Goal: Task Accomplishment & Management: Manage account settings

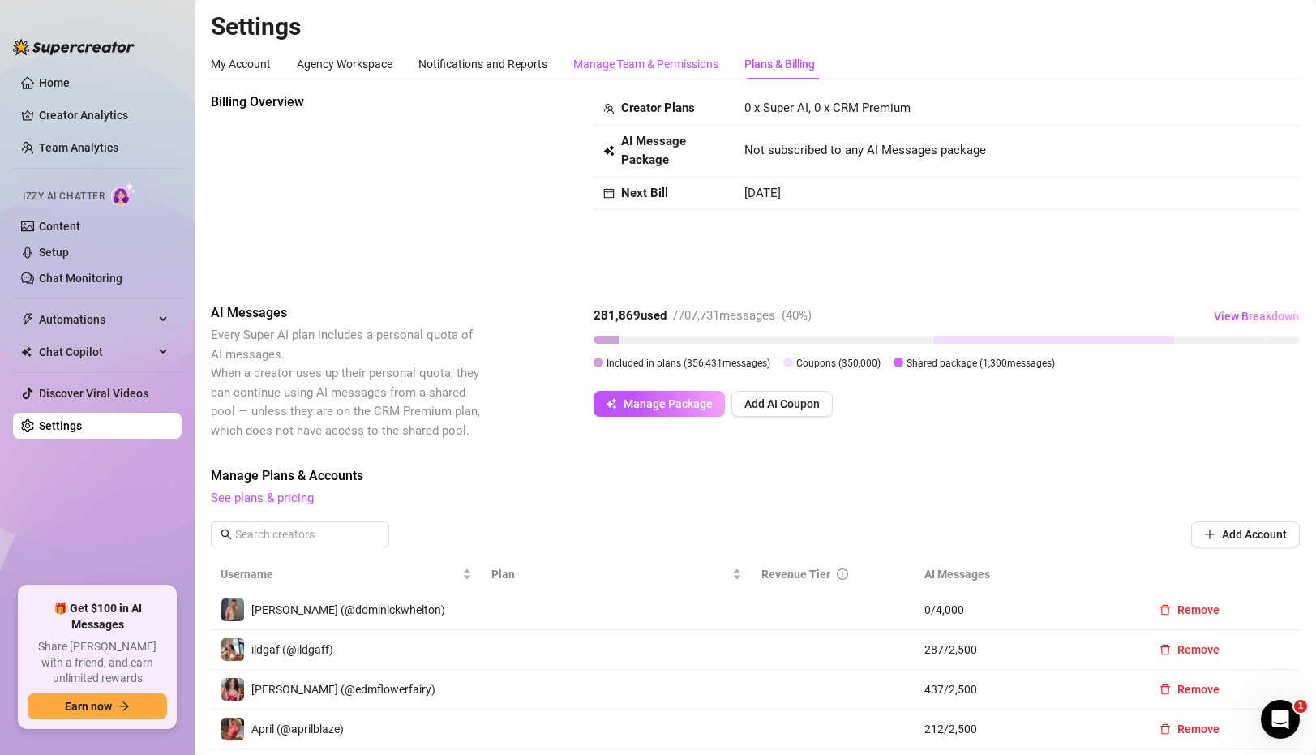
click at [577, 64] on div "Manage Team & Permissions" at bounding box center [645, 64] width 145 height 18
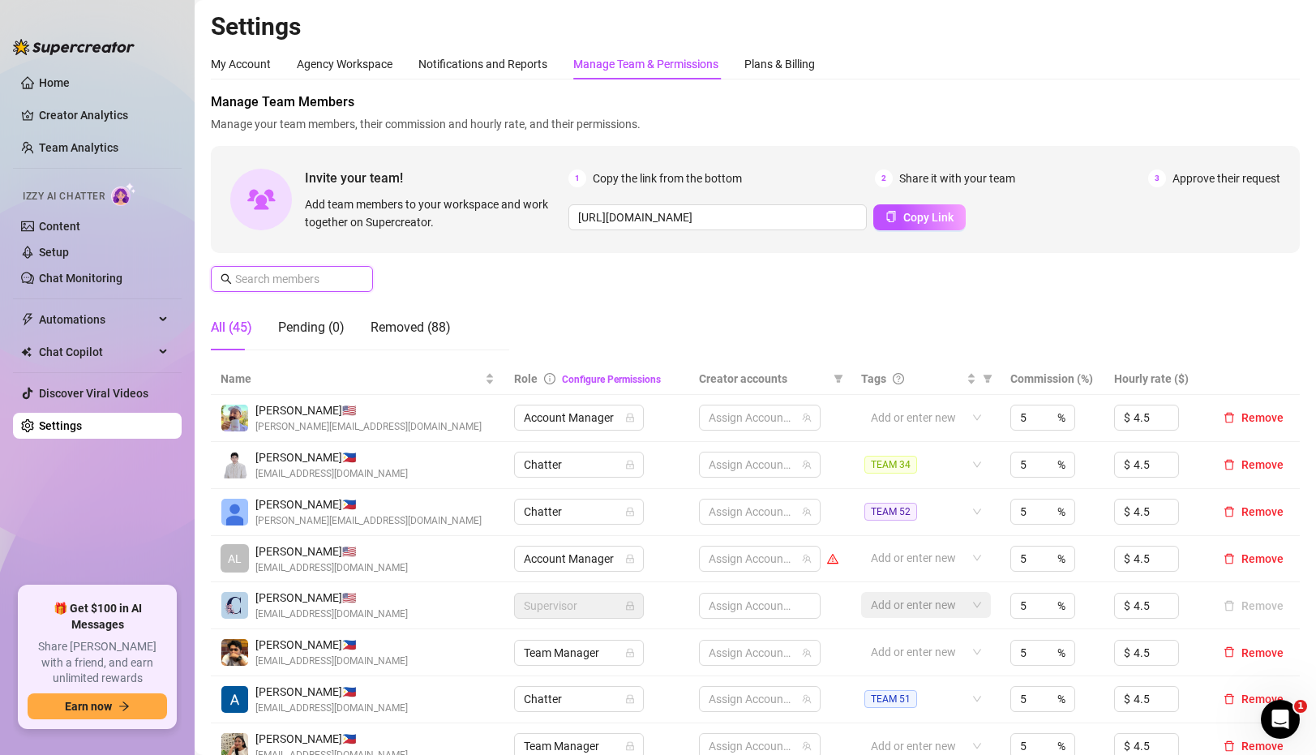
click at [348, 275] on input "text" at bounding box center [292, 279] width 115 height 18
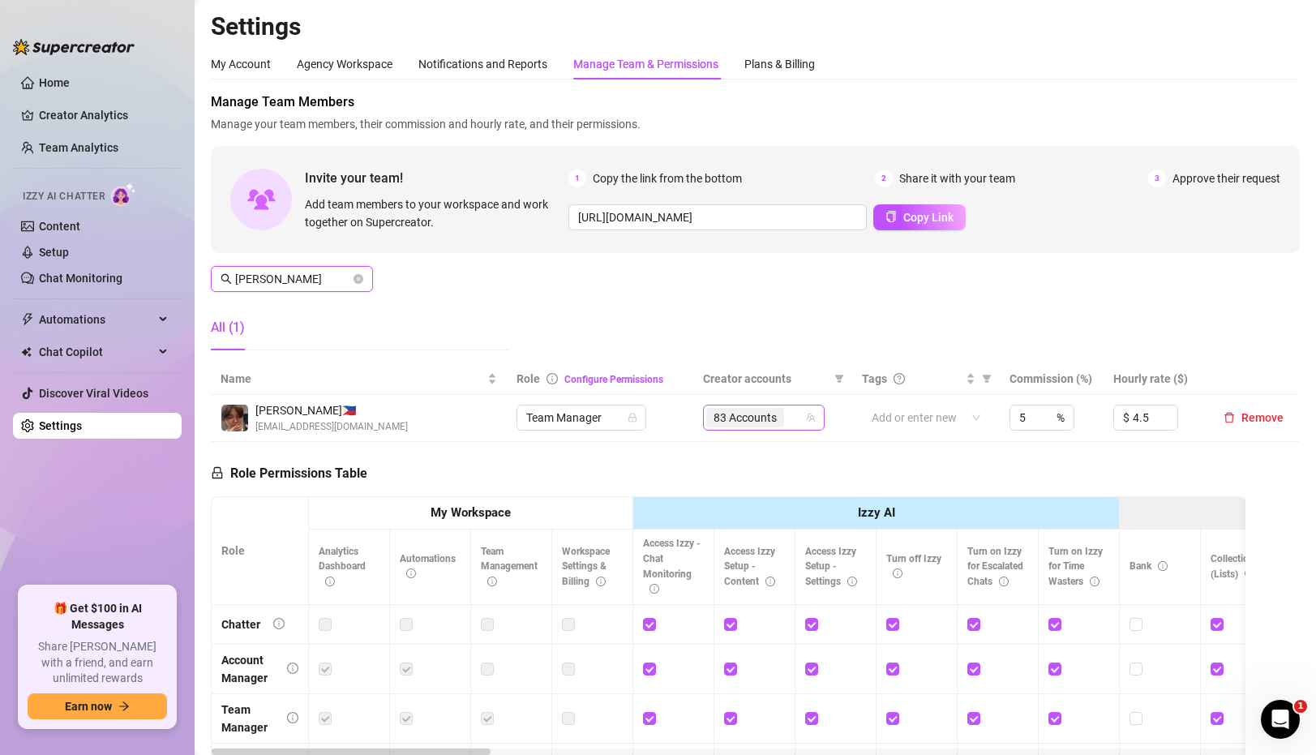
click at [784, 417] on span "83 Accounts" at bounding box center [745, 417] width 78 height 19
type input "[PERSON_NAME]"
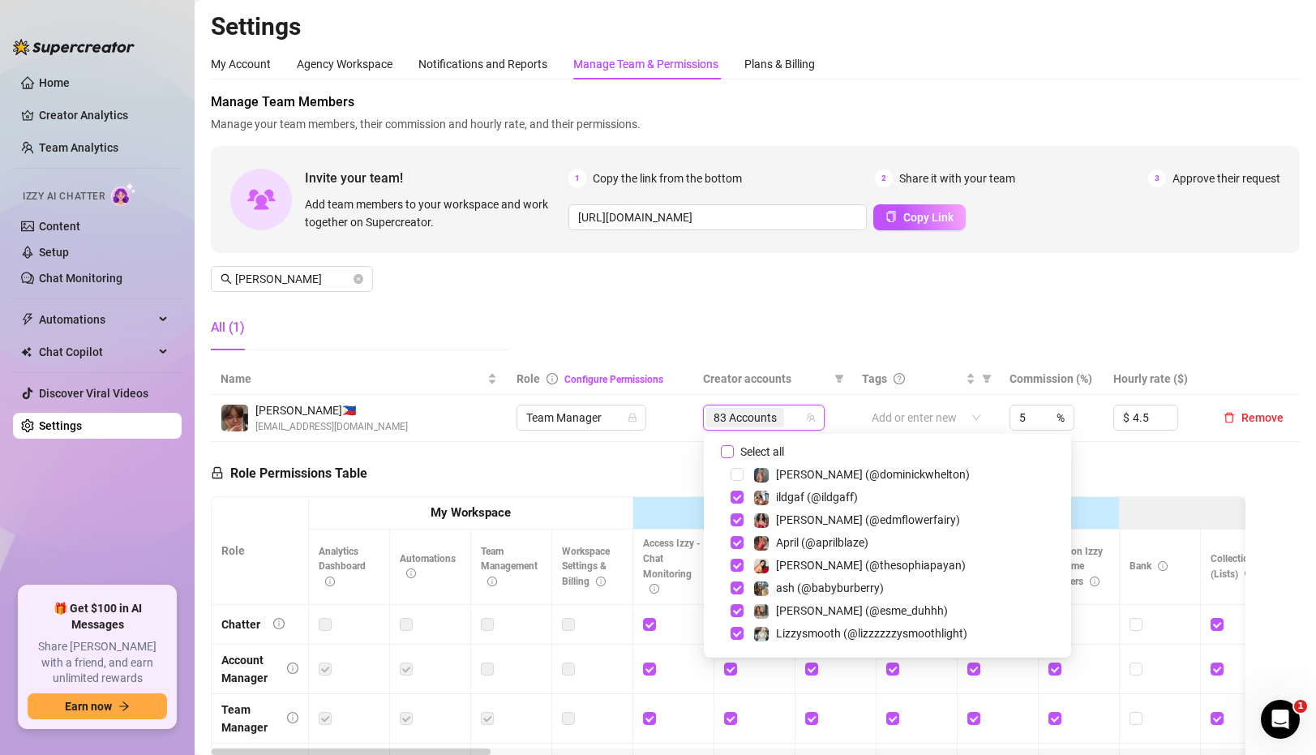
click at [726, 449] on input "Select all" at bounding box center [727, 451] width 13 height 13
checkbox input "true"
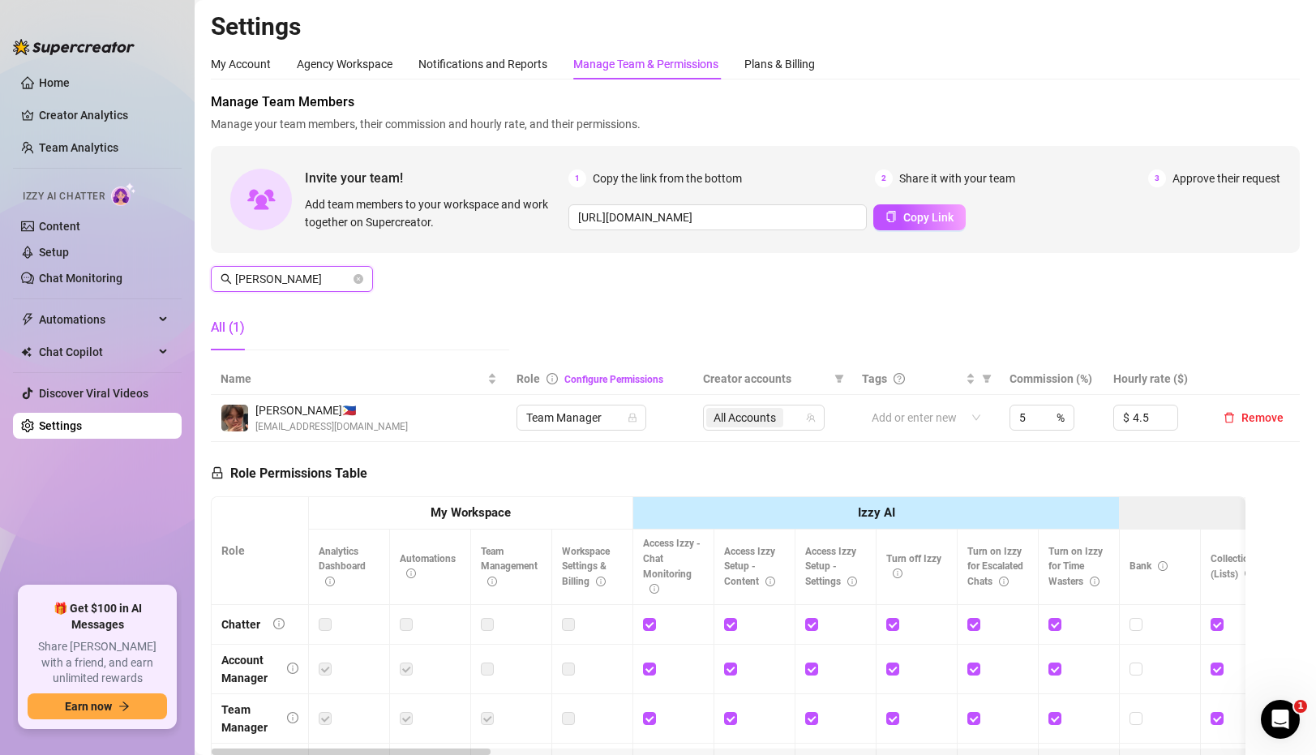
click at [312, 280] on input "[PERSON_NAME]" at bounding box center [292, 279] width 115 height 18
type input "[PERSON_NAME]"
